Goal: Find specific page/section: Find specific page/section

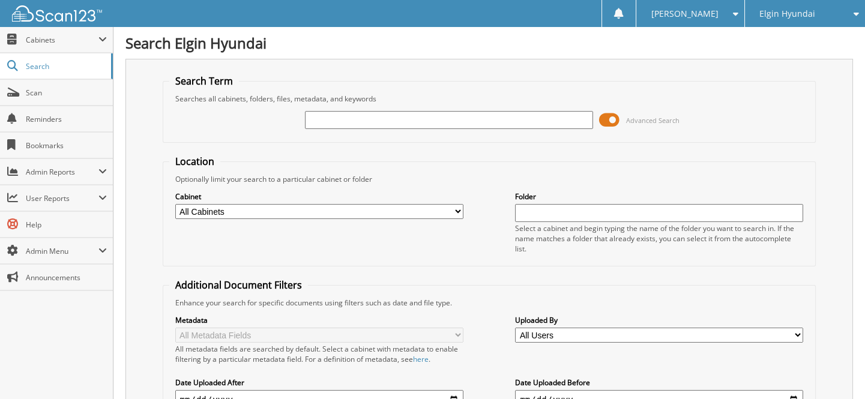
click at [452, 113] on input "text" at bounding box center [449, 120] width 288 height 18
drag, startPoint x: 515, startPoint y: 114, endPoint x: 754, endPoint y: 22, distance: 256.0
click at [754, 22] on div "Elgin Hyundai" at bounding box center [805, 13] width 108 height 27
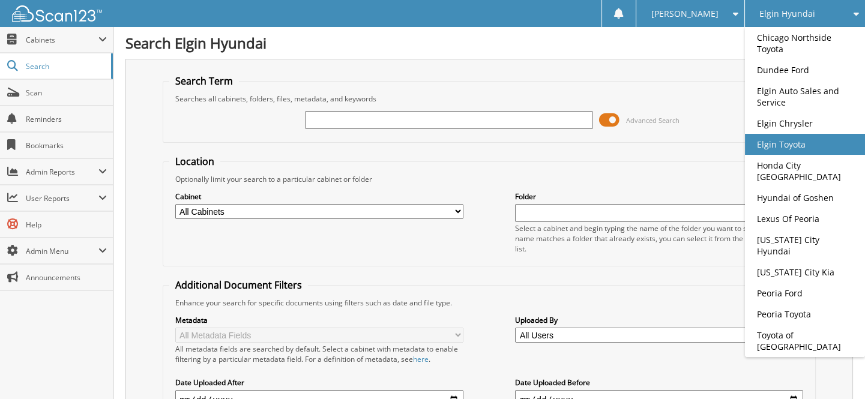
click at [780, 138] on link "Elgin Toyota" at bounding box center [805, 144] width 120 height 21
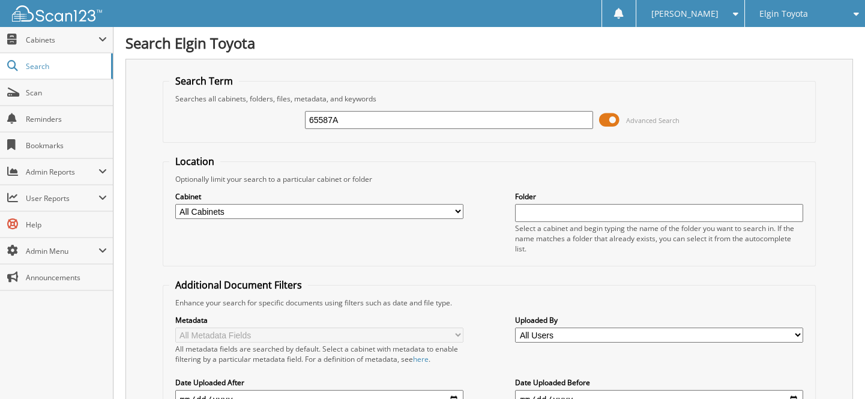
type input "65587A"
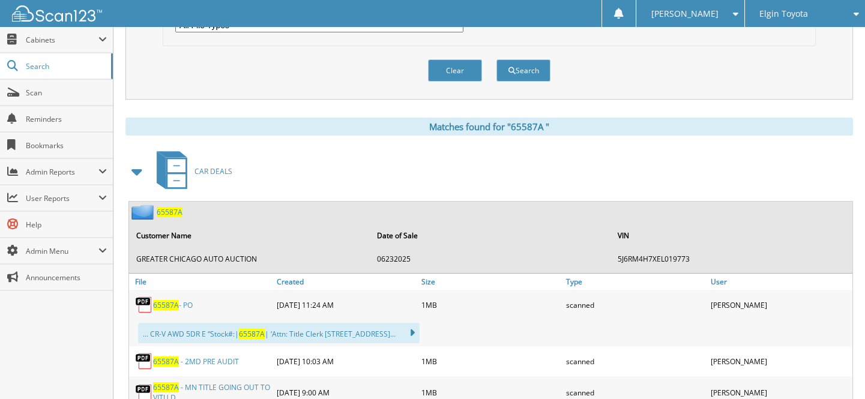
scroll to position [491, 0]
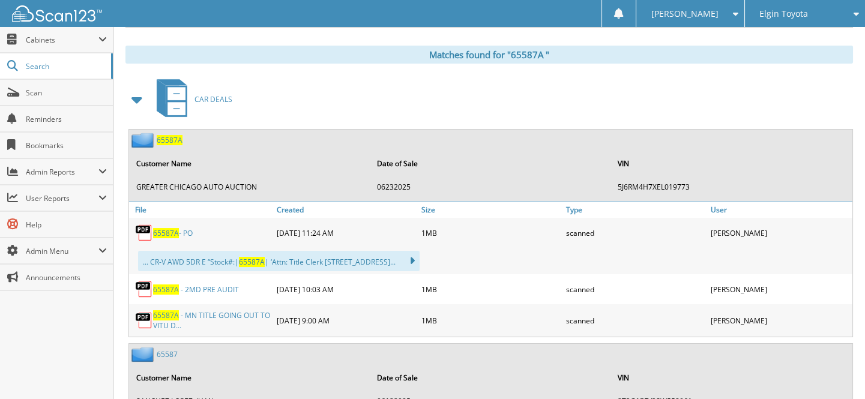
click at [225, 310] on link "6 5 5 8 7 A - M N T I T L E G O I N G O U T T O V I T U D . . ." at bounding box center [212, 320] width 118 height 20
